Goal: Navigation & Orientation: Find specific page/section

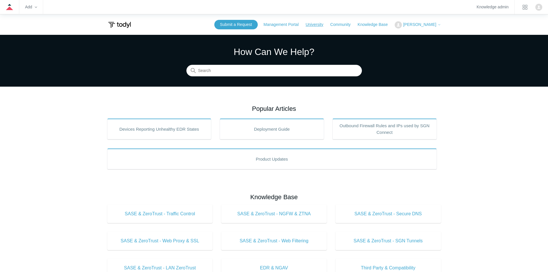
click at [318, 23] on link "University" at bounding box center [316, 25] width 23 height 6
